Goal: Check status: Check status

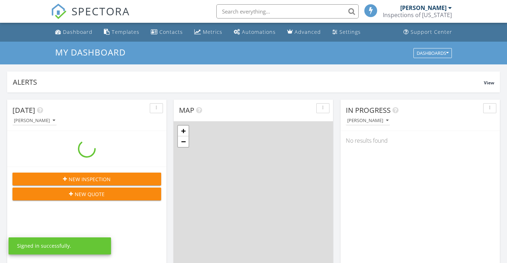
scroll to position [658, 518]
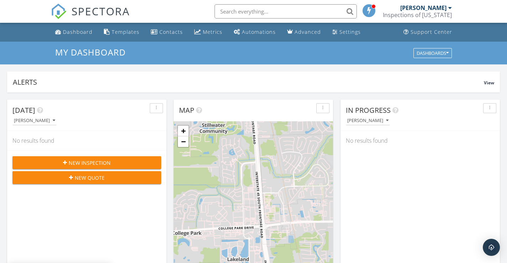
click at [241, 10] on input "text" at bounding box center [285, 11] width 142 height 14
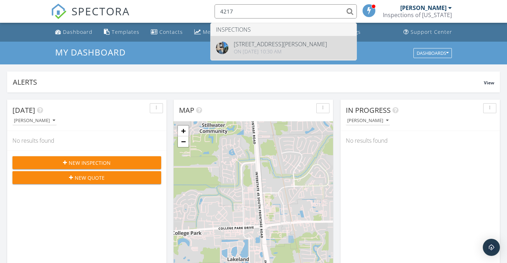
type input "4217"
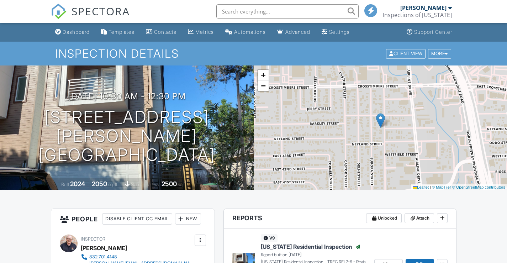
click at [83, 87] on div "[DATE] 10:30 am - 12:30 pm [STREET_ADDRESS][PERSON_NAME] [GEOGRAPHIC_DATA] Buil…" at bounding box center [127, 127] width 254 height 124
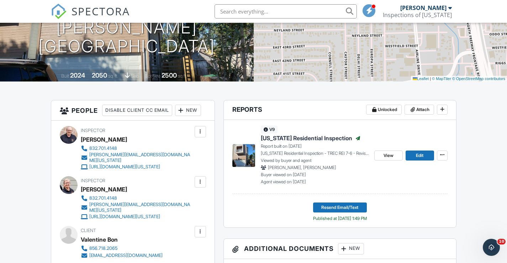
scroll to position [142, 0]
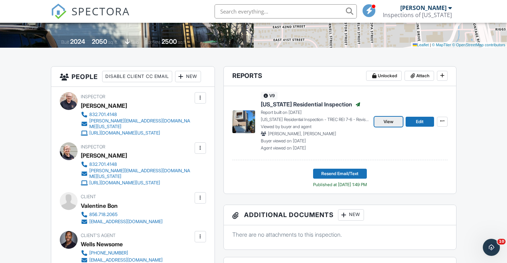
click at [387, 123] on span "View" at bounding box center [388, 121] width 10 height 7
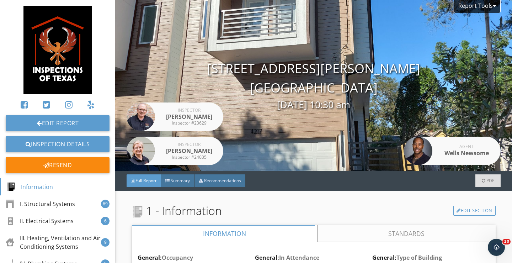
click at [327, 145] on div "Report Tools 4217 Rogers St Houston, TX 77022 10/09/2024 10:30 am Inspector Joh…" at bounding box center [313, 85] width 397 height 171
drag, startPoint x: 327, startPoint y: 145, endPoint x: 307, endPoint y: 158, distance: 23.9
click at [307, 158] on div "Report Tools 4217 Rogers St Houston, TX 77022 10/09/2024 10:30 am Inspector Joh…" at bounding box center [313, 85] width 397 height 171
click at [321, 141] on div "Report Tools 4217 Rogers St Houston, TX 77022 10/09/2024 10:30 am Inspector Joh…" at bounding box center [313, 85] width 397 height 171
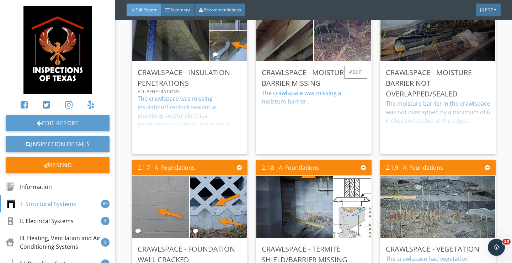
scroll to position [1138, 0]
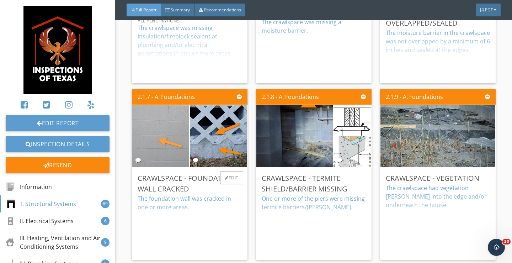
click at [147, 123] on img at bounding box center [160, 135] width 143 height 107
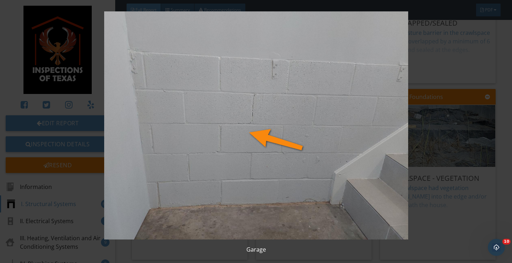
click at [442, 215] on img at bounding box center [255, 125] width 465 height 228
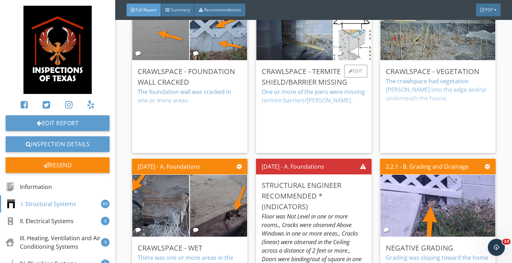
scroll to position [1280, 0]
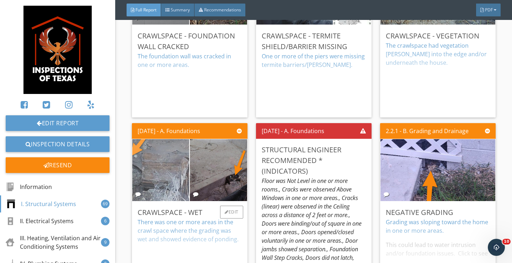
click at [168, 167] on img at bounding box center [160, 169] width 143 height 107
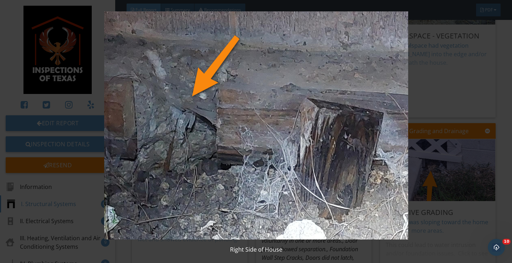
click at [458, 228] on img at bounding box center [255, 125] width 465 height 228
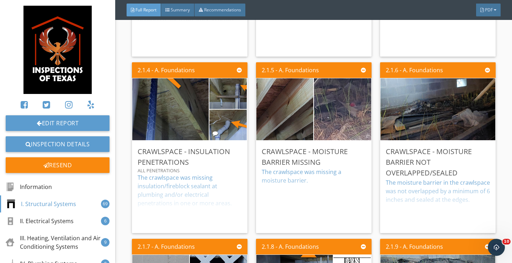
scroll to position [960, 0]
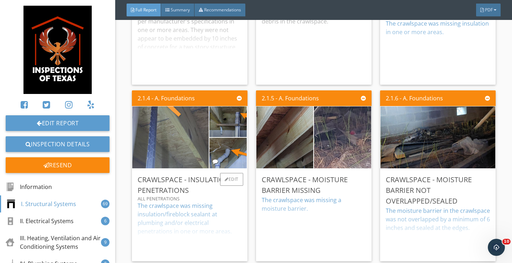
click at [184, 133] on img at bounding box center [170, 137] width 191 height 144
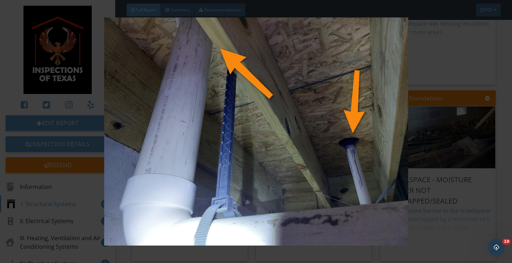
click at [451, 242] on img at bounding box center [255, 131] width 465 height 228
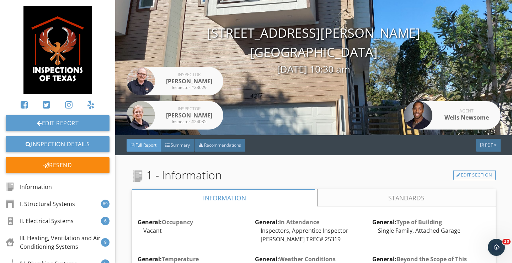
scroll to position [0, 0]
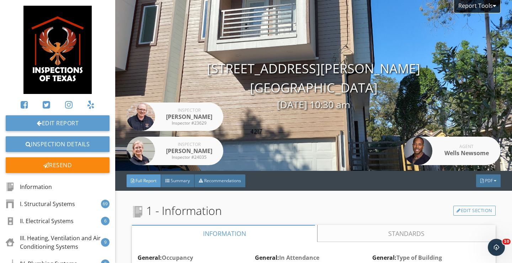
drag, startPoint x: 334, startPoint y: 124, endPoint x: 316, endPoint y: 142, distance: 25.4
click at [316, 142] on div "Report Tools 4217 Rogers St Houston, TX 77022 10/09/2024 10:30 am Inspector Joh…" at bounding box center [313, 85] width 397 height 171
click at [214, 66] on div "Inspector John Lohmann Inspector #23629 Inspector Marcella Lohmann Inspector #2…" at bounding box center [175, 85] width 97 height 171
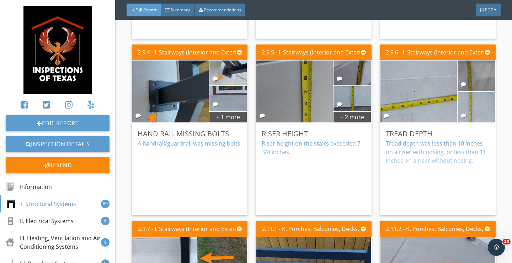
scroll to position [4374, 0]
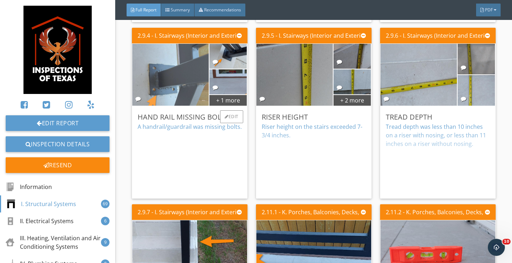
click at [170, 77] on img at bounding box center [170, 74] width 116 height 155
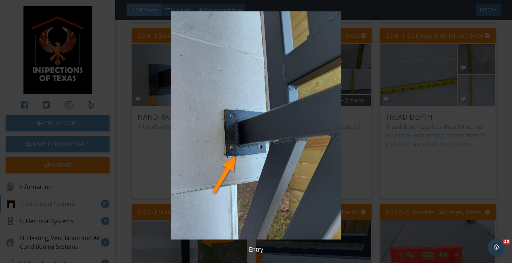
click at [411, 197] on img at bounding box center [255, 125] width 465 height 228
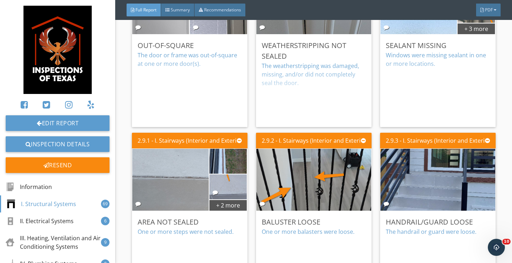
scroll to position [4089, 0]
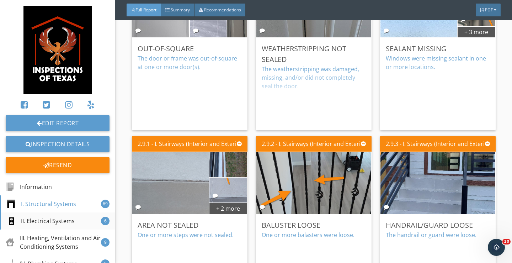
click at [48, 221] on div "II. Electrical Systems" at bounding box center [41, 221] width 68 height 9
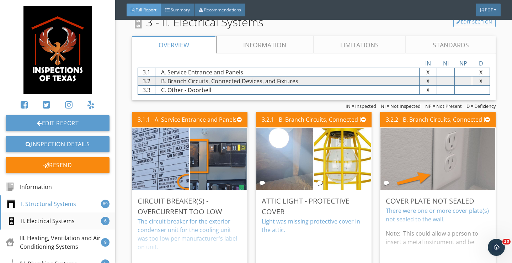
scroll to position [4934, 0]
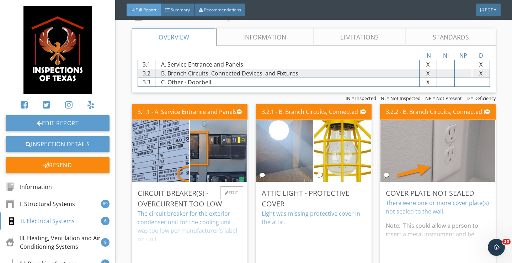
click at [175, 214] on div "The circuit breaker for the exterior condenser unit for the cooling unit was to…" at bounding box center [190, 239] width 104 height 60
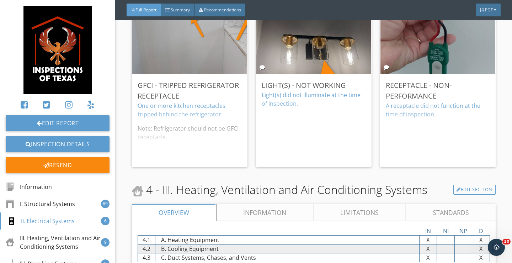
scroll to position [5111, 0]
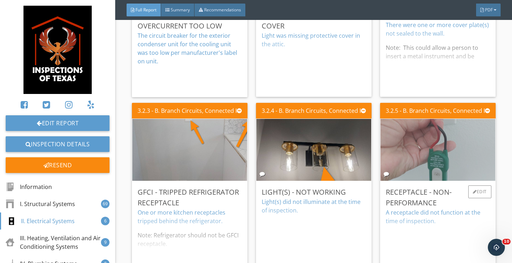
click at [433, 155] on img at bounding box center [438, 150] width 206 height 155
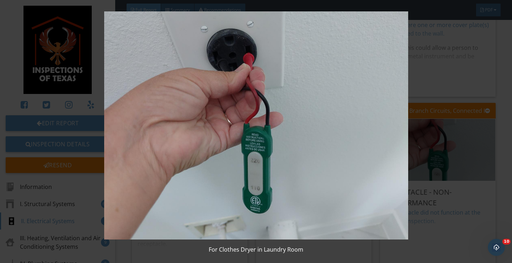
click at [430, 155] on img at bounding box center [255, 125] width 465 height 228
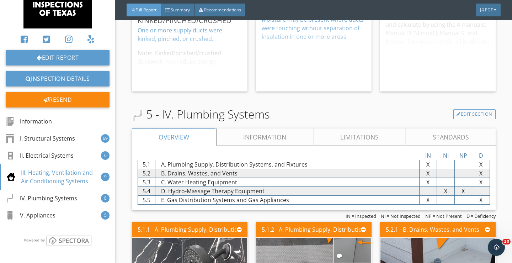
scroll to position [67, 0]
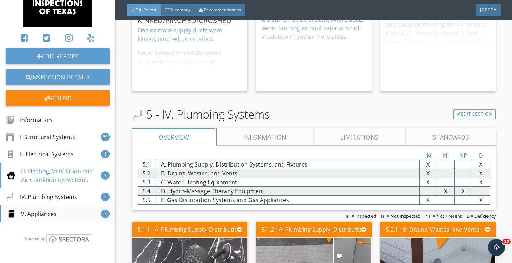
click at [38, 216] on div "V. Appliances" at bounding box center [32, 213] width 50 height 9
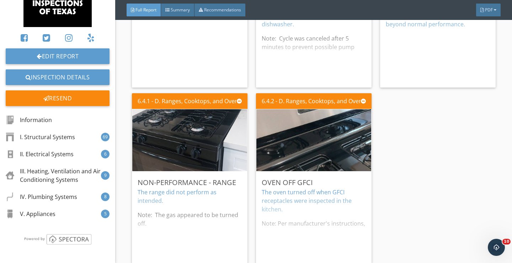
scroll to position [6918, 0]
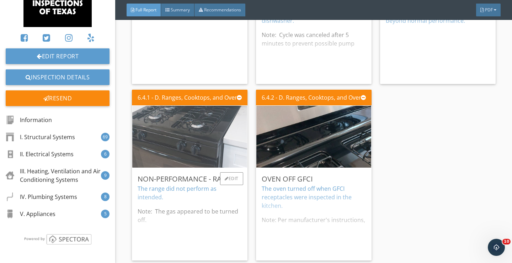
click at [185, 135] on img at bounding box center [189, 136] width 206 height 155
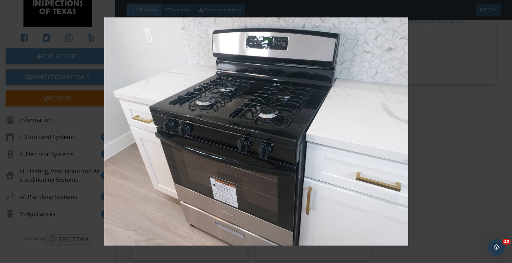
click at [47, 137] on img at bounding box center [255, 131] width 465 height 228
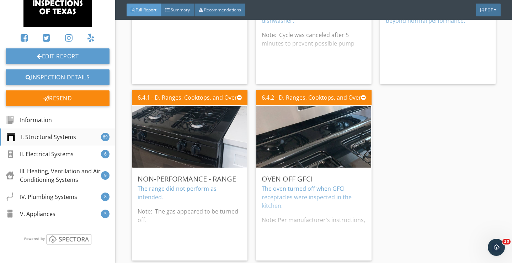
click at [62, 138] on div "I. Structural Systems" at bounding box center [41, 137] width 69 height 9
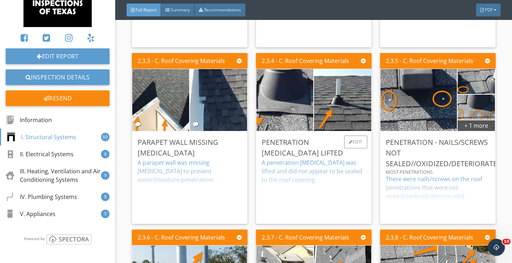
scroll to position [1686, 0]
